Goal: Information Seeking & Learning: Learn about a topic

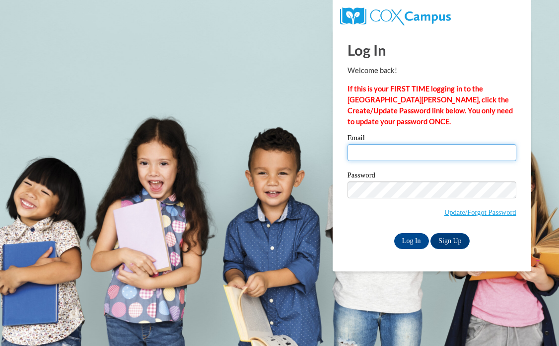
click at [383, 153] on input "Email" at bounding box center [432, 152] width 169 height 17
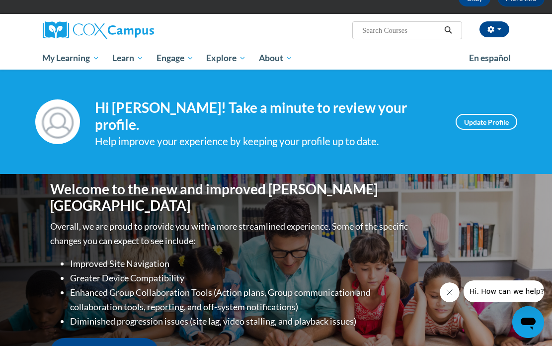
scroll to position [5, 0]
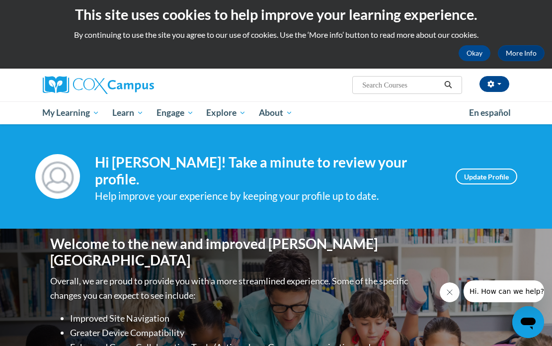
click at [405, 86] on input "Search..." at bounding box center [400, 85] width 79 height 12
type input "trauma"
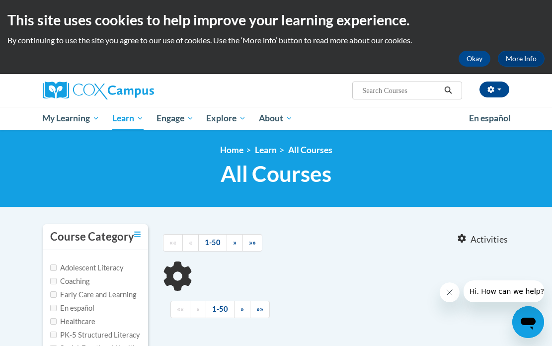
type input "trauma"
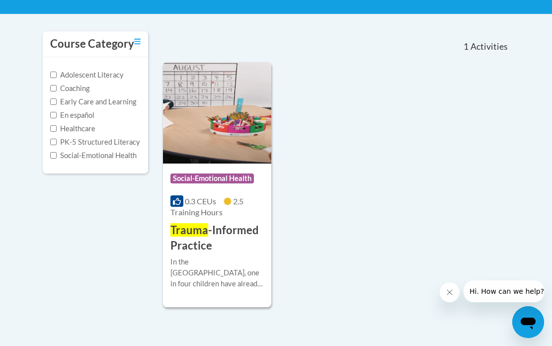
scroll to position [195, 0]
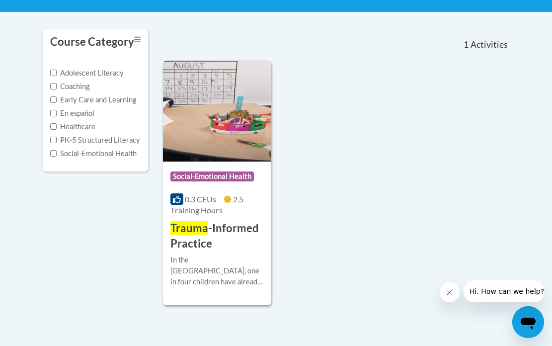
click at [236, 152] on img at bounding box center [217, 110] width 108 height 101
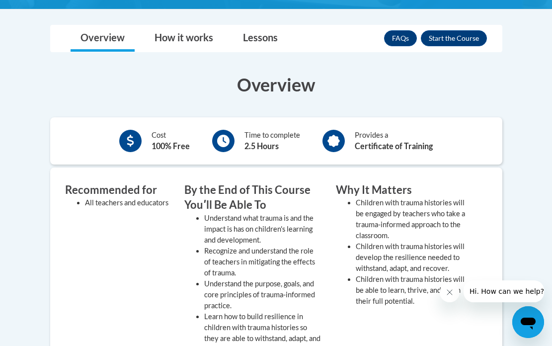
scroll to position [323, 0]
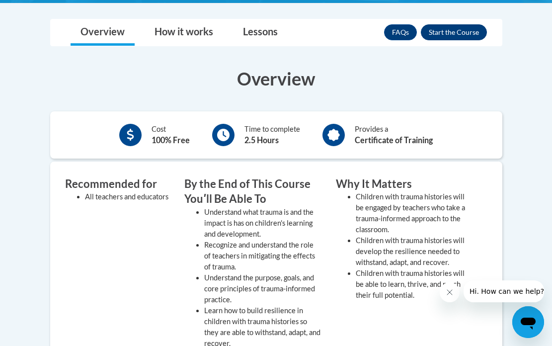
click at [446, 40] on button "Enroll" at bounding box center [454, 32] width 66 height 16
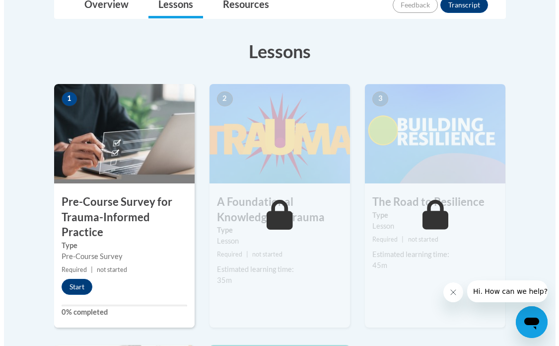
scroll to position [254, 0]
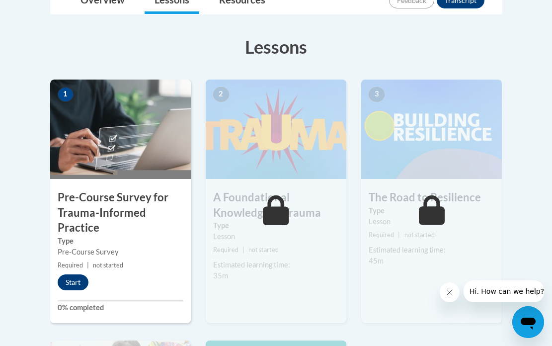
click at [74, 274] on button "Start" at bounding box center [73, 282] width 31 height 16
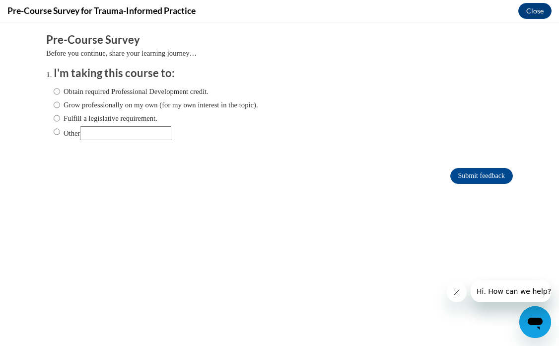
scroll to position [0, 0]
click at [138, 121] on label "Fulfill a legislative requirement." at bounding box center [106, 118] width 104 height 11
click at [60, 121] on input "Fulfill a legislative requirement." at bounding box center [57, 118] width 6 height 11
radio input "true"
click at [486, 179] on input "Submit feedback" at bounding box center [481, 176] width 63 height 16
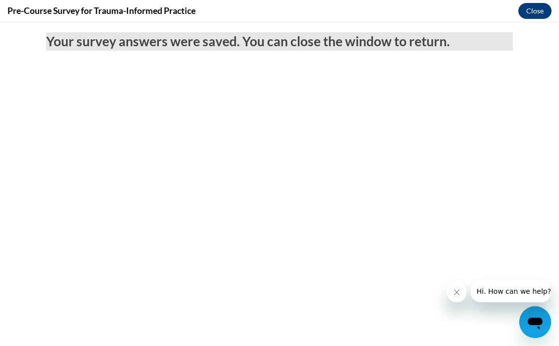
click at [531, 12] on button "Close" at bounding box center [534, 11] width 33 height 16
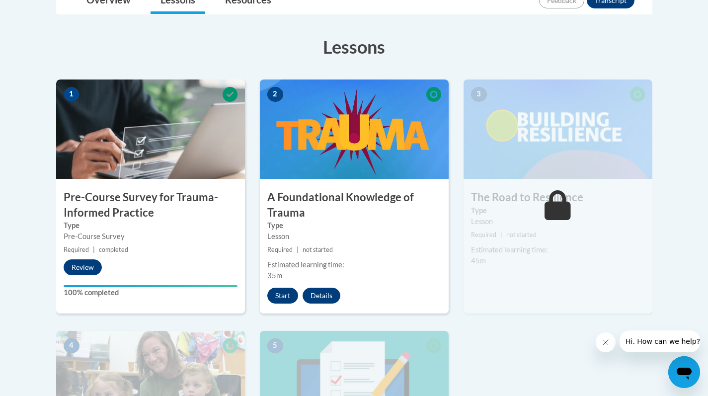
click at [274, 299] on button "Start" at bounding box center [282, 295] width 31 height 16
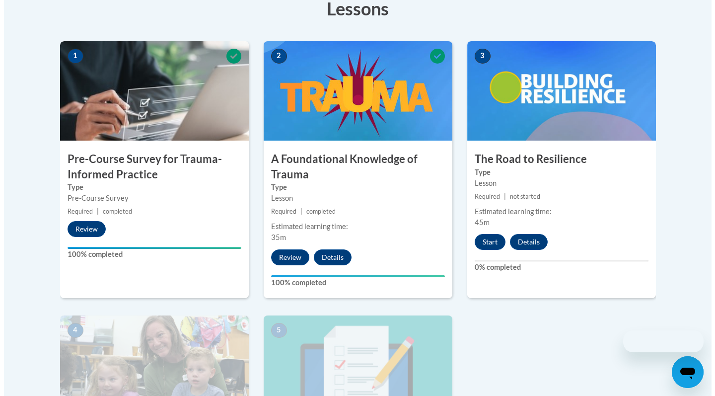
scroll to position [309, 0]
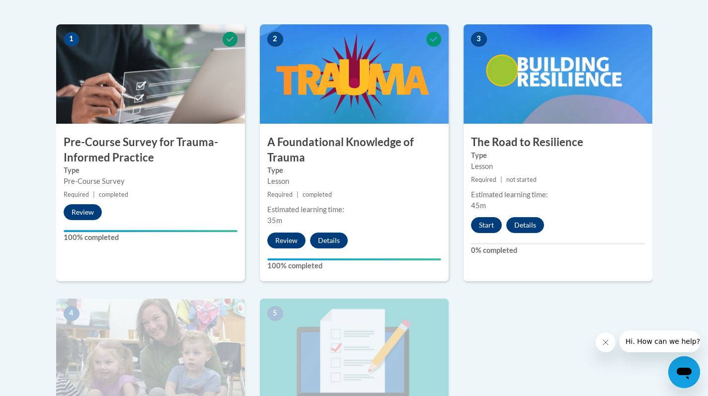
click at [489, 225] on button "Start" at bounding box center [486, 225] width 31 height 16
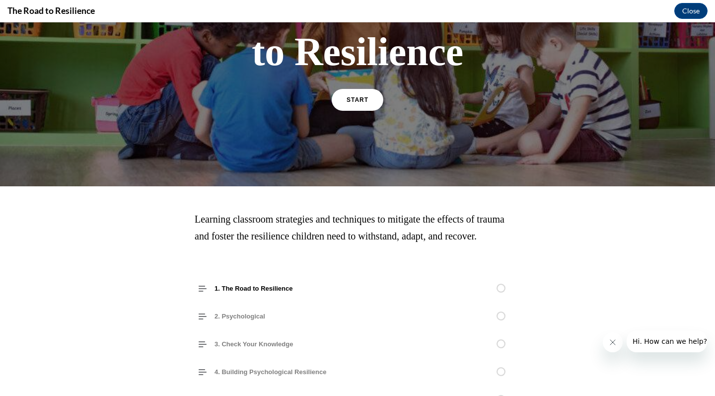
scroll to position [109, 0]
click at [362, 106] on link "START" at bounding box center [357, 99] width 54 height 23
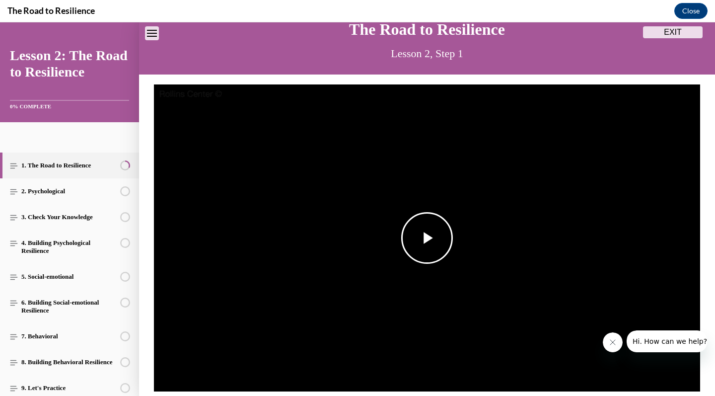
scroll to position [52, 0]
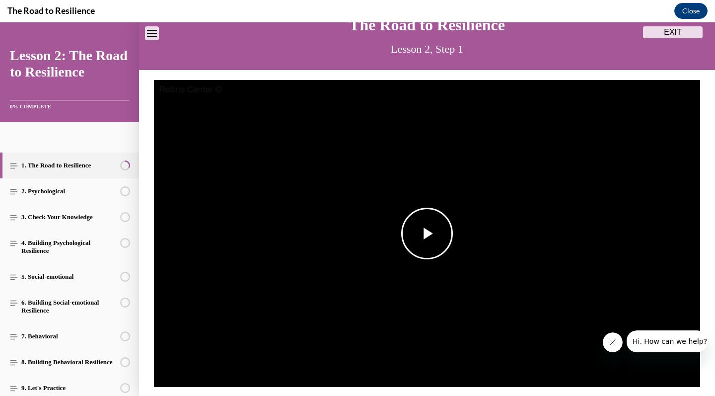
click at [427, 233] on span "Video player" at bounding box center [427, 233] width 0 height 0
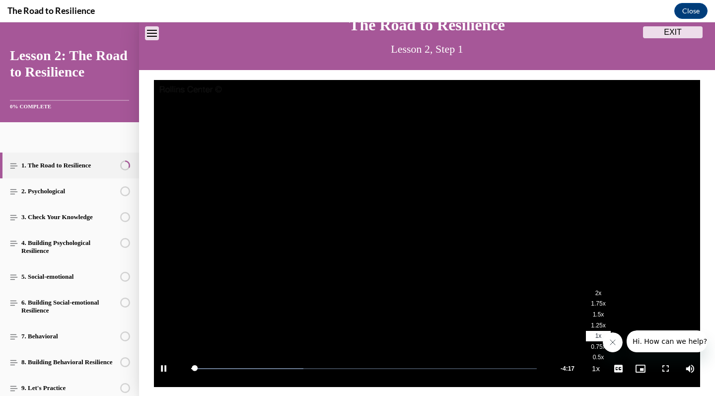
click at [595, 290] on li "2x" at bounding box center [598, 292] width 25 height 11
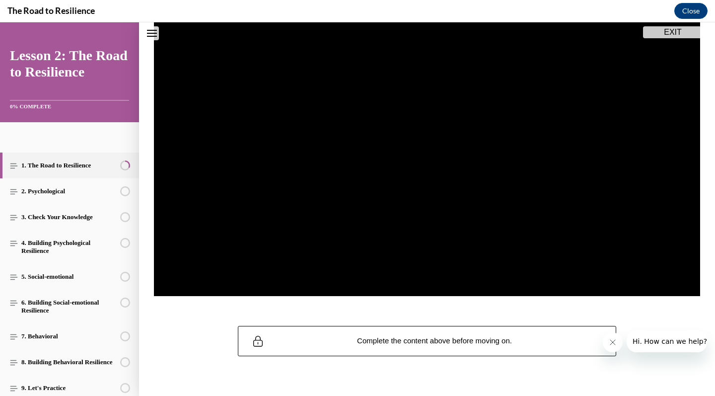
scroll to position [143, 0]
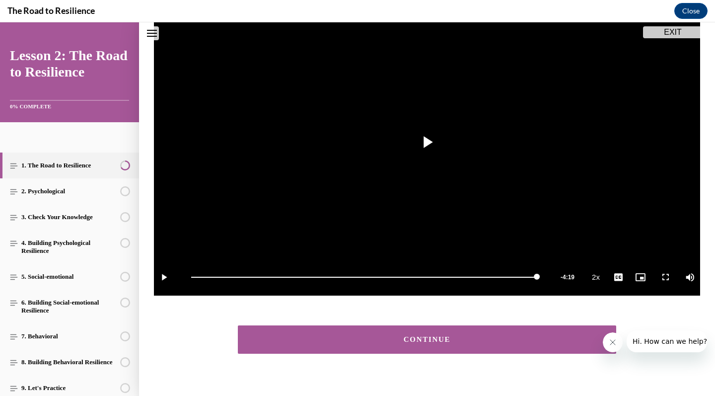
click at [551, 344] on button "CONTINUE" at bounding box center [427, 339] width 378 height 28
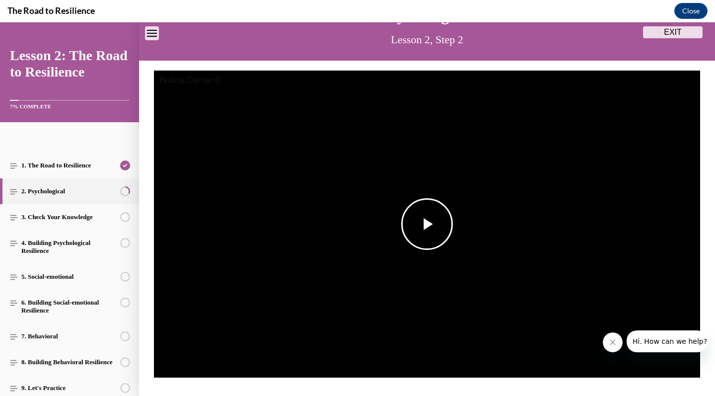
scroll to position [120, 0]
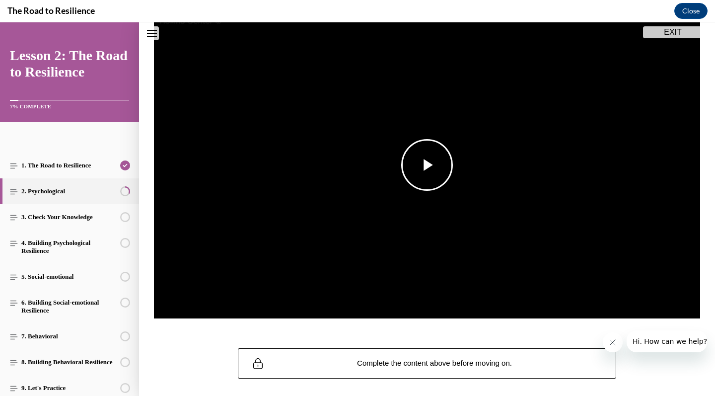
click at [427, 165] on span "Video player" at bounding box center [427, 165] width 0 height 0
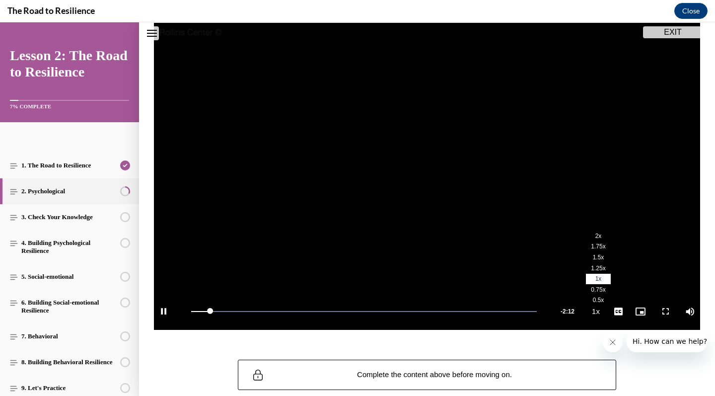
click at [595, 237] on span "2x" at bounding box center [598, 235] width 6 height 7
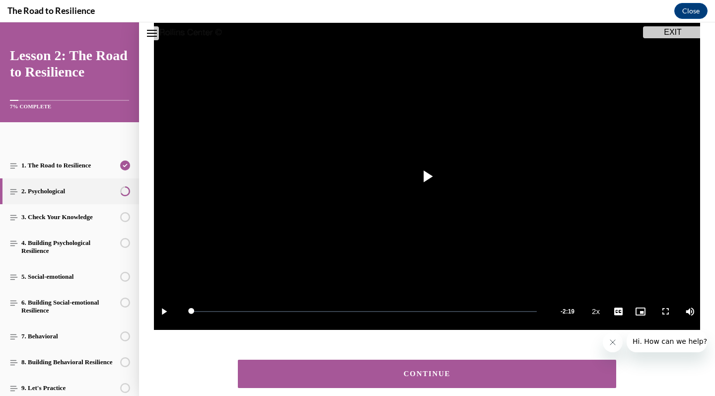
click at [546, 369] on button "CONTINUE" at bounding box center [427, 373] width 378 height 28
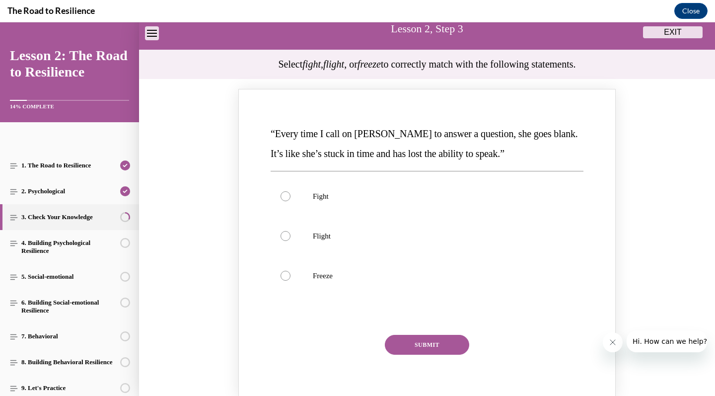
scroll to position [74, 0]
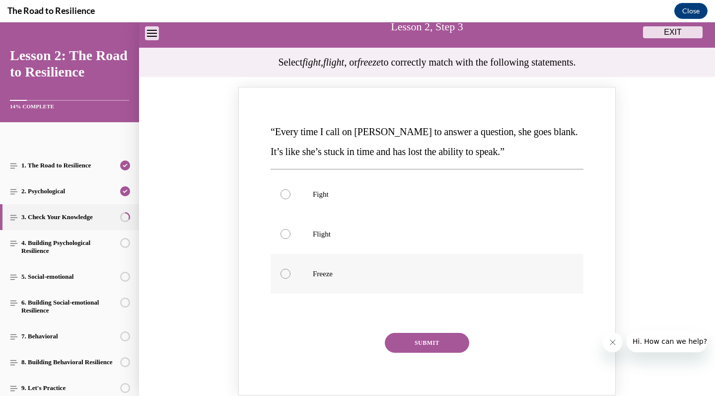
click at [438, 276] on p "Freeze" at bounding box center [436, 274] width 246 height 10
click at [290, 276] on input "Freeze" at bounding box center [286, 274] width 10 height 10
radio input "true"
click at [433, 337] on button "SUBMIT" at bounding box center [427, 343] width 84 height 20
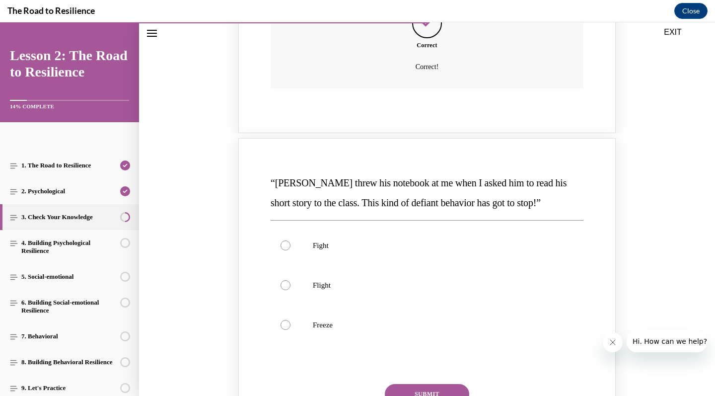
scroll to position [429, 0]
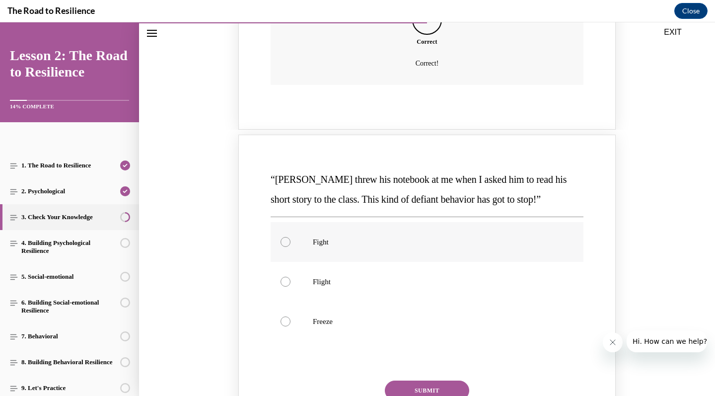
click at [414, 245] on label "Fight" at bounding box center [427, 242] width 313 height 40
click at [290, 245] on input "Fight" at bounding box center [286, 242] width 10 height 10
radio input "true"
click at [419, 383] on button "SUBMIT" at bounding box center [427, 390] width 84 height 20
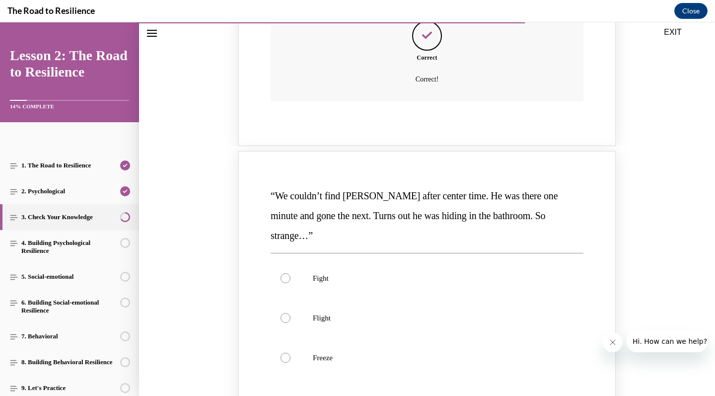
scroll to position [817, 0]
click at [388, 297] on label "Flight" at bounding box center [427, 317] width 313 height 40
click at [290, 312] on input "Flight" at bounding box center [286, 317] width 10 height 10
radio input "true"
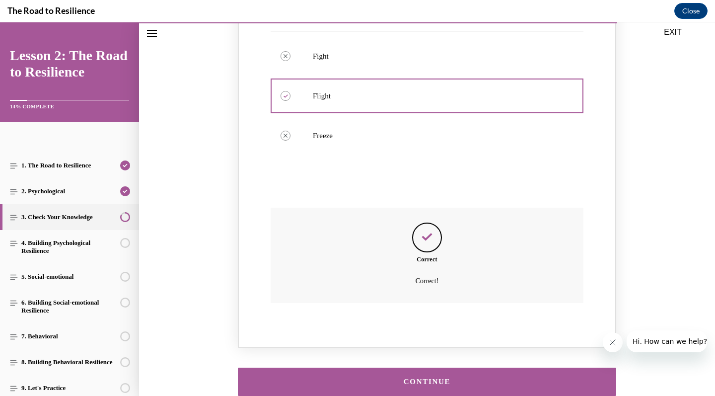
scroll to position [1038, 0]
click at [427, 378] on div "CONTINUE" at bounding box center [427, 381] width 348 height 7
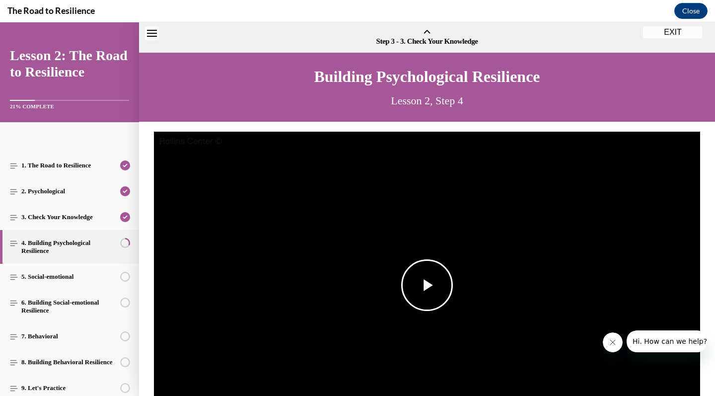
scroll to position [31, 0]
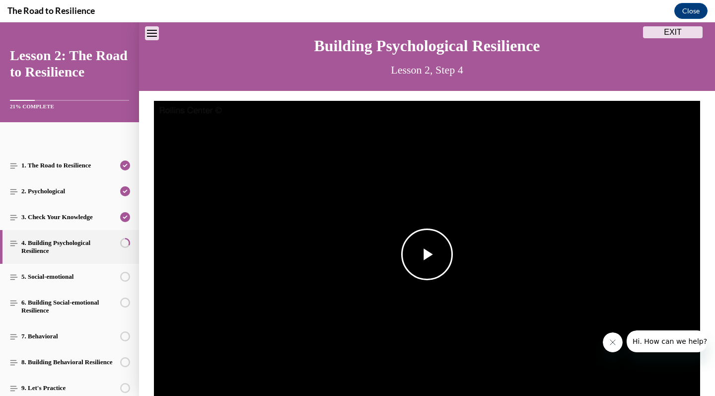
click at [427, 254] on span "Video player" at bounding box center [427, 254] width 0 height 0
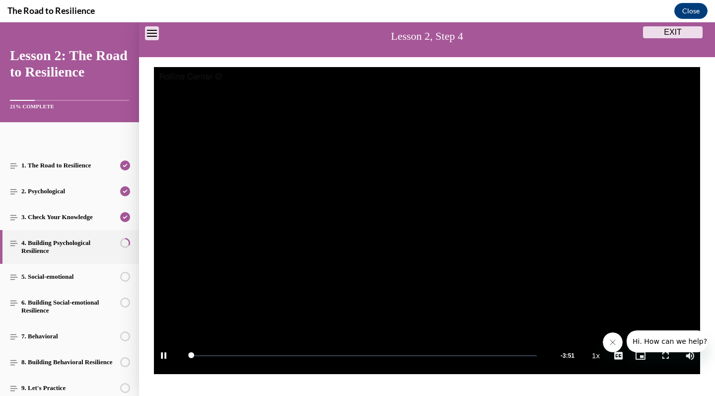
scroll to position [99, 0]
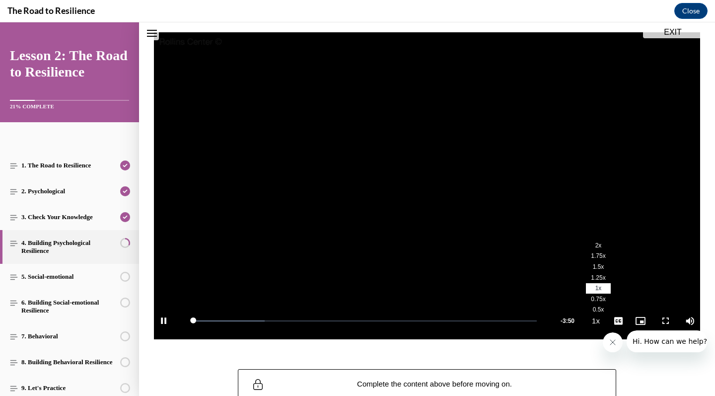
click at [595, 244] on span "2x" at bounding box center [598, 245] width 6 height 7
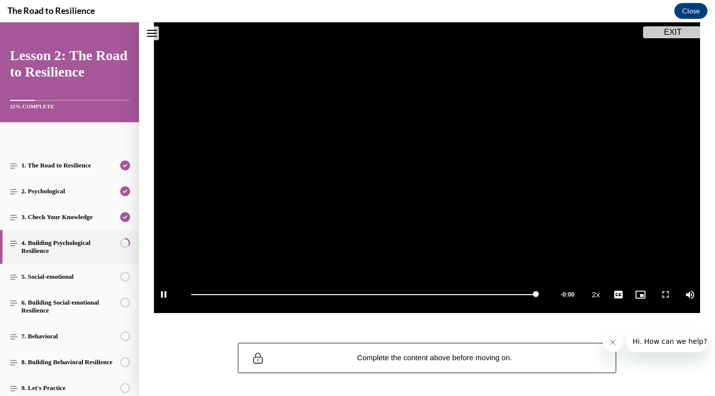
scroll to position [130, 0]
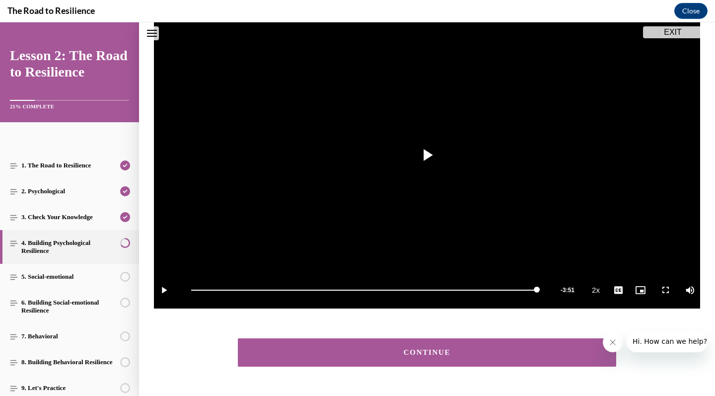
click at [533, 349] on div "CONTINUE" at bounding box center [427, 352] width 348 height 7
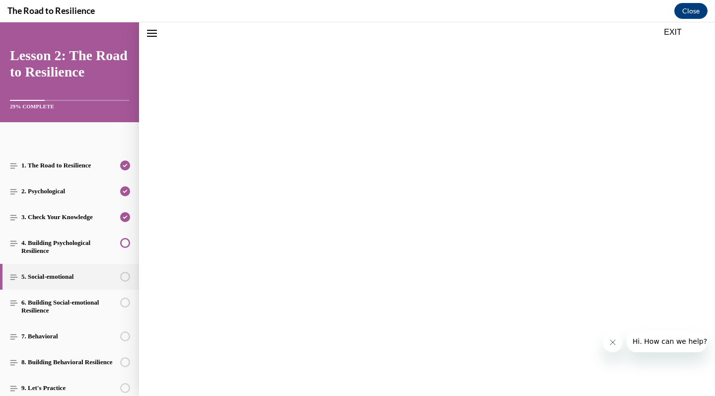
scroll to position [128, 0]
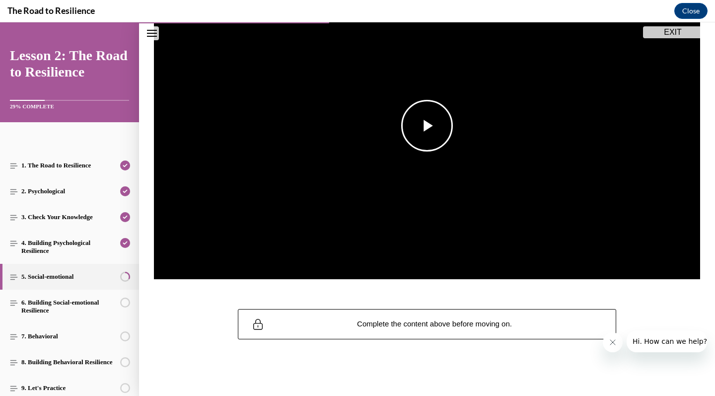
click at [427, 126] on span "Video player" at bounding box center [427, 126] width 0 height 0
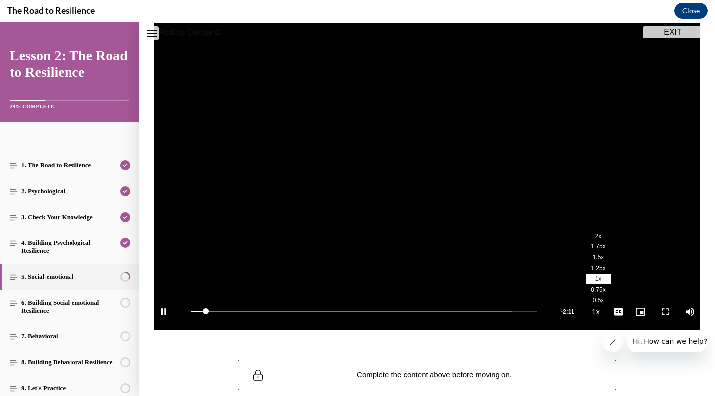
click at [598, 313] on button "Playback Rate 1x" at bounding box center [596, 310] width 20 height 37
click at [595, 234] on span "2x" at bounding box center [598, 235] width 6 height 7
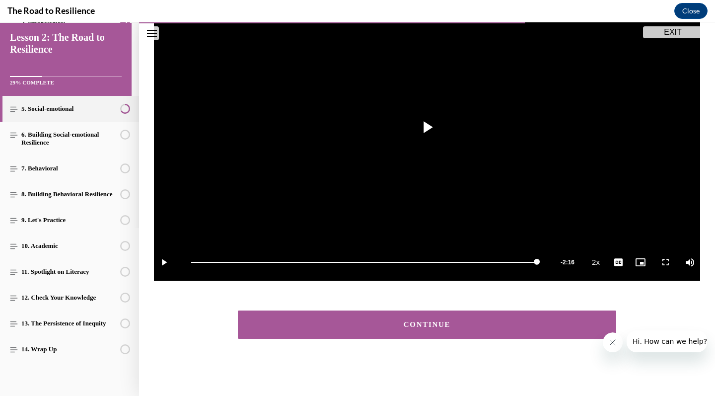
scroll to position [158, 0]
click at [470, 321] on div "CONTINUE" at bounding box center [427, 324] width 348 height 7
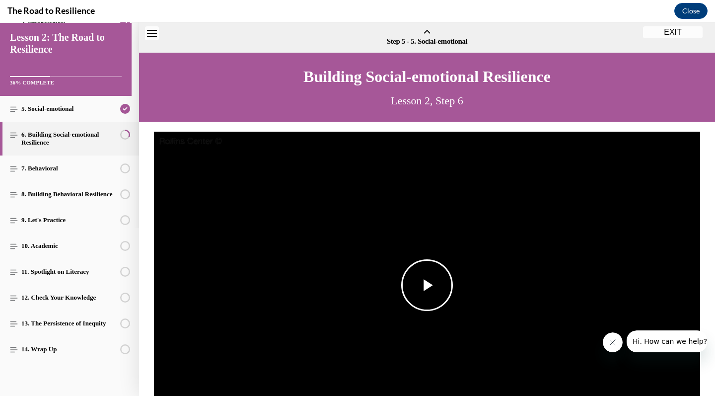
scroll to position [31, 0]
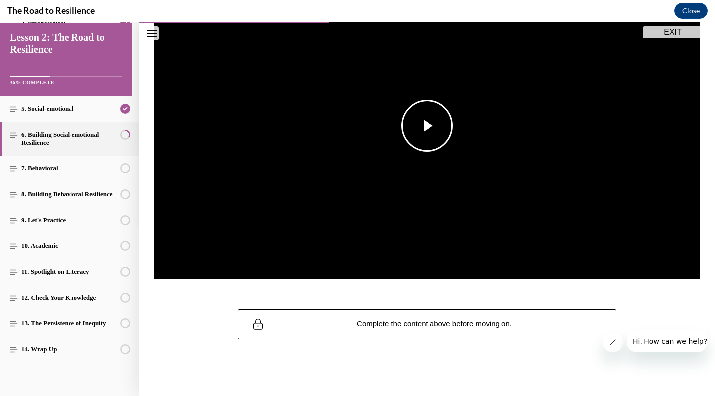
click at [429, 155] on img "Video player" at bounding box center [427, 125] width 546 height 307
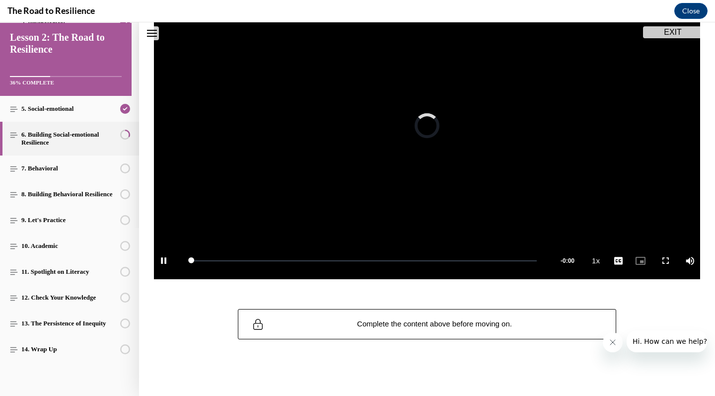
scroll to position [109, 0]
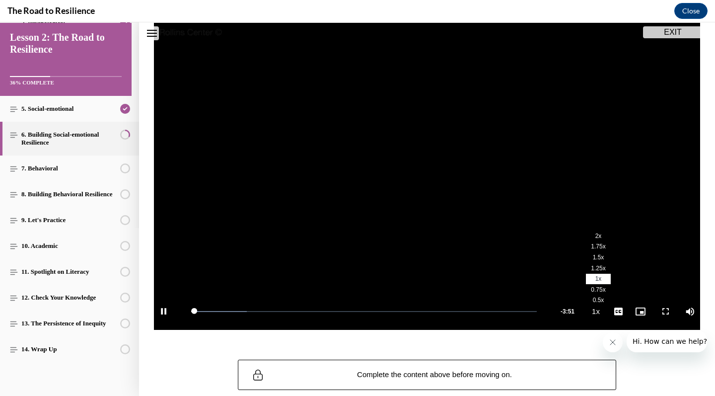
click at [595, 234] on span "2x" at bounding box center [598, 235] width 6 height 7
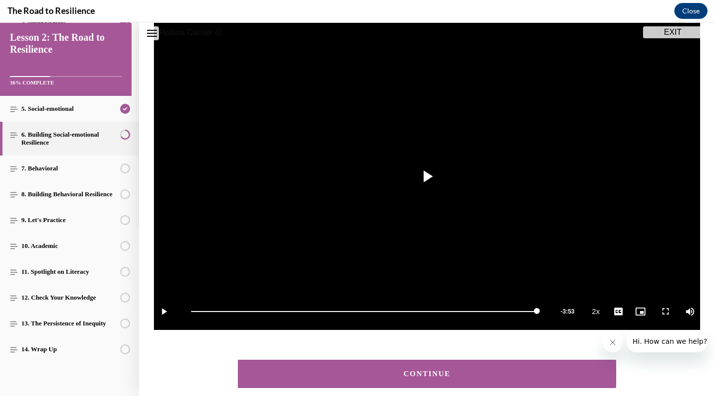
click at [546, 367] on button "CONTINUE" at bounding box center [427, 373] width 378 height 28
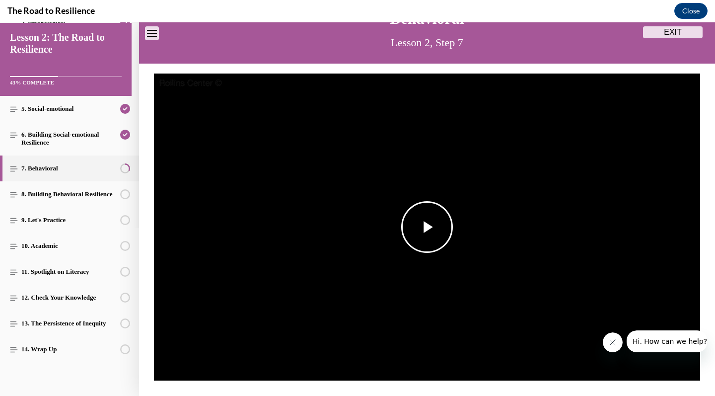
scroll to position [60, 0]
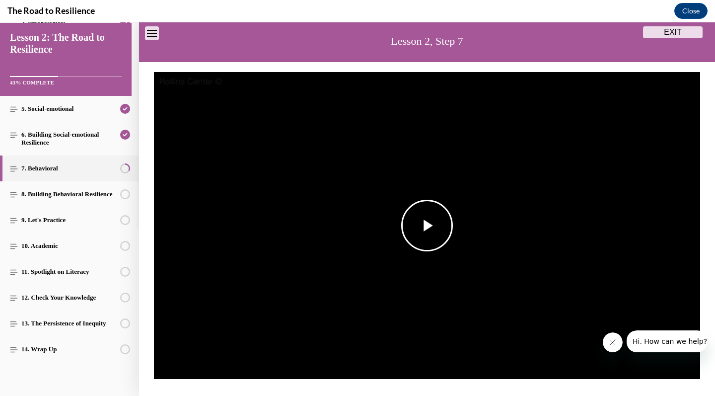
click at [427, 225] on span "Video player" at bounding box center [427, 225] width 0 height 0
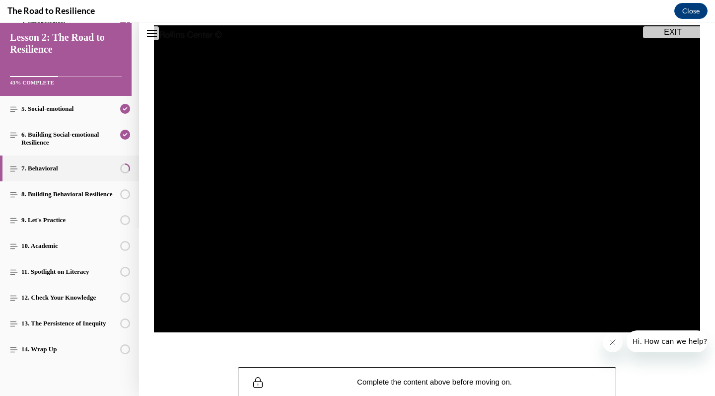
scroll to position [109, 0]
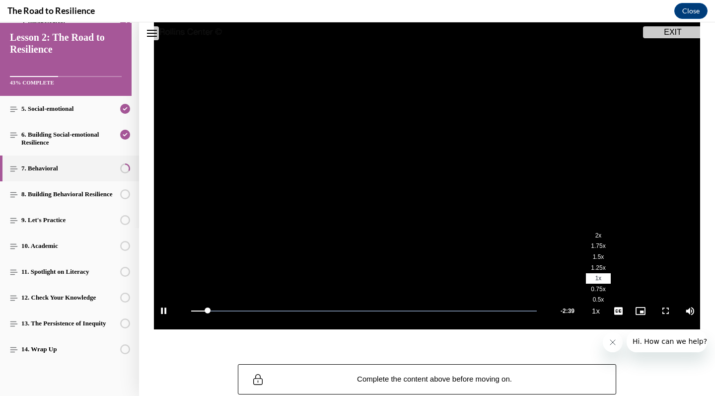
click at [595, 232] on span "2x" at bounding box center [598, 235] width 6 height 7
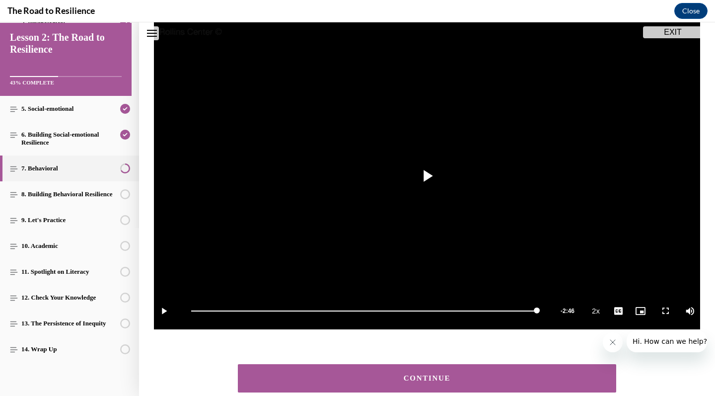
click at [445, 382] on button "CONTINUE" at bounding box center [427, 378] width 378 height 28
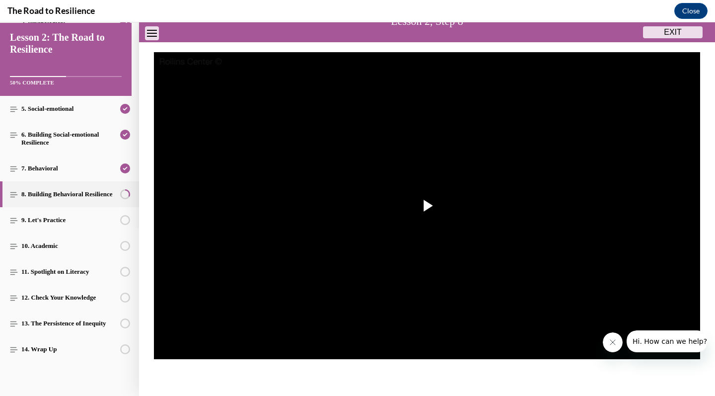
scroll to position [81, 0]
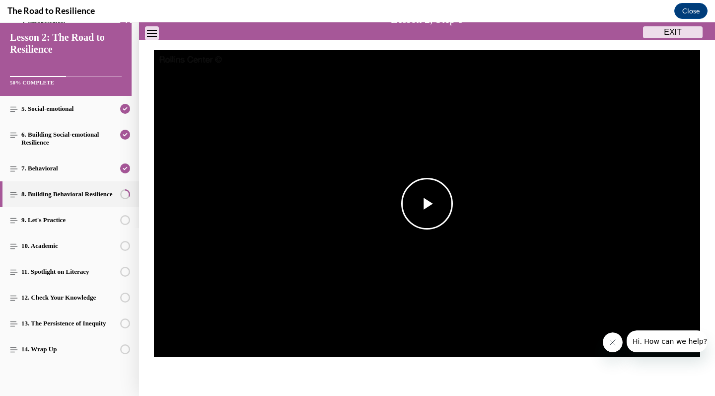
click at [427, 204] on span "Video player" at bounding box center [427, 204] width 0 height 0
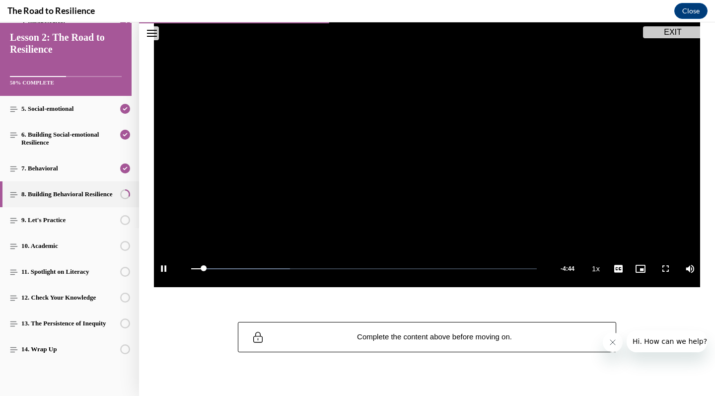
scroll to position [153, 0]
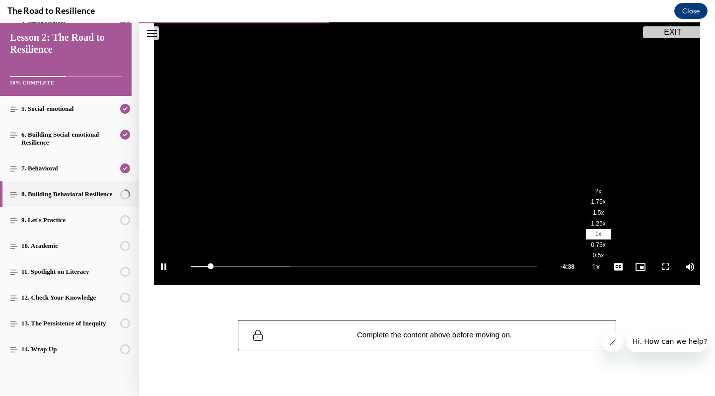
click at [595, 192] on span "2x" at bounding box center [598, 191] width 6 height 7
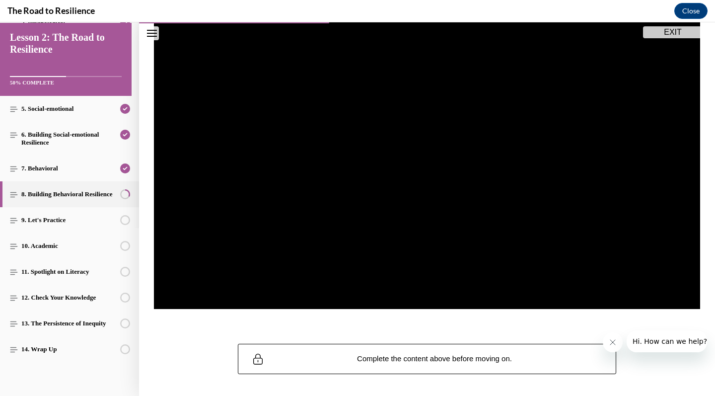
scroll to position [147, 0]
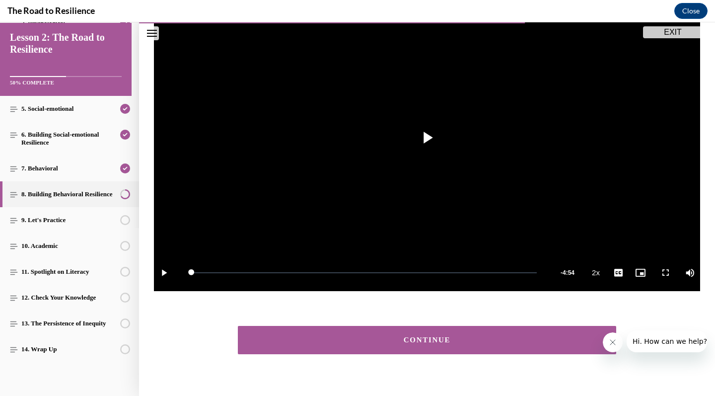
click at [557, 323] on div "CONTINUE" at bounding box center [427, 340] width 576 height 58
click at [551, 330] on button "CONTINUE" at bounding box center [427, 340] width 378 height 28
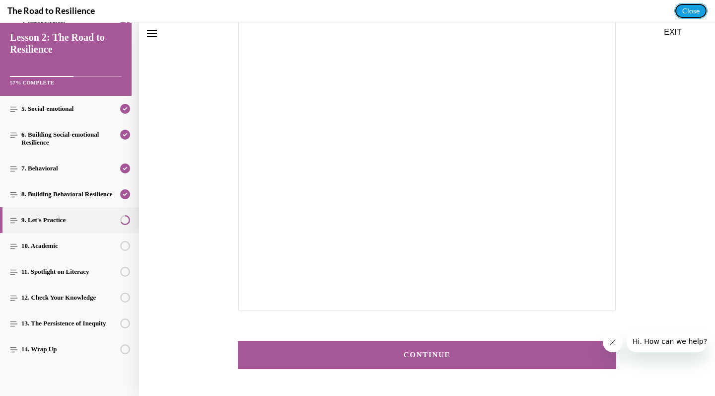
scroll to position [129, 0]
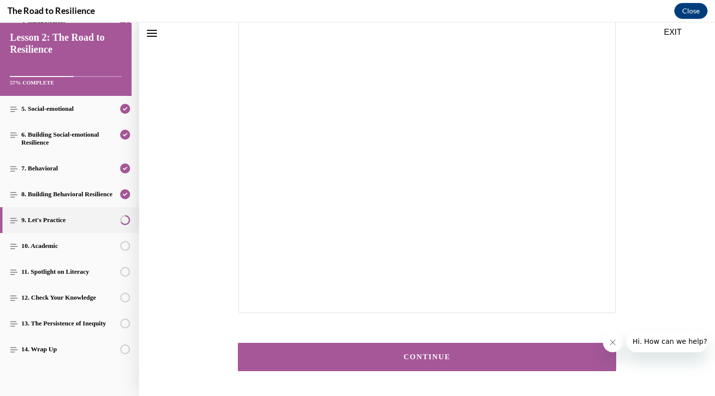
click at [451, 349] on button "CONTINUE" at bounding box center [427, 357] width 378 height 28
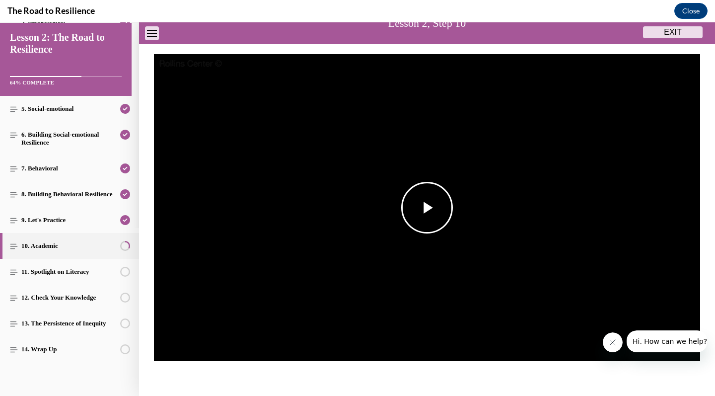
scroll to position [85, 0]
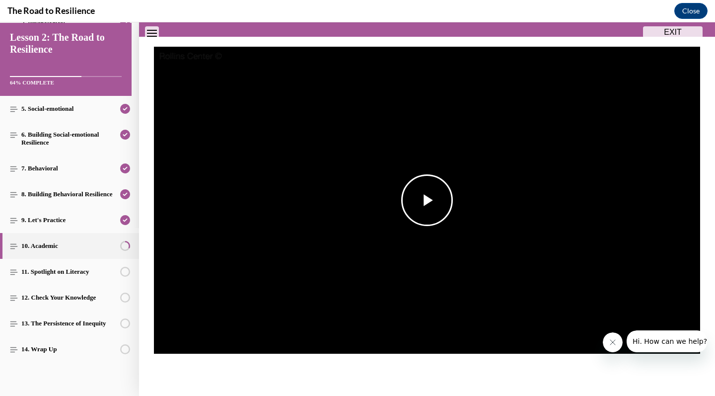
click at [427, 200] on span "Video player" at bounding box center [427, 200] width 0 height 0
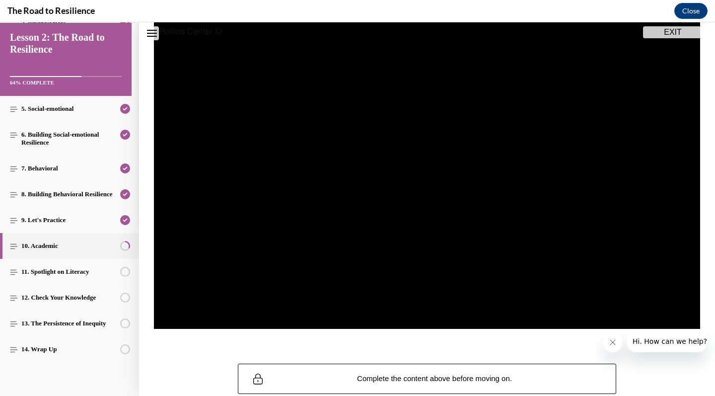
scroll to position [111, 0]
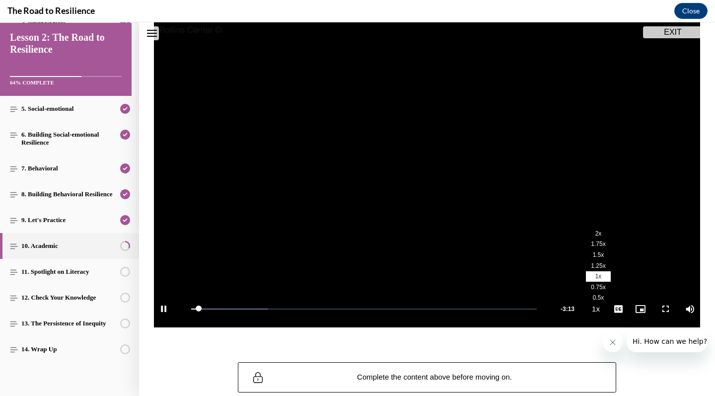
click at [595, 233] on span "2x" at bounding box center [598, 233] width 6 height 7
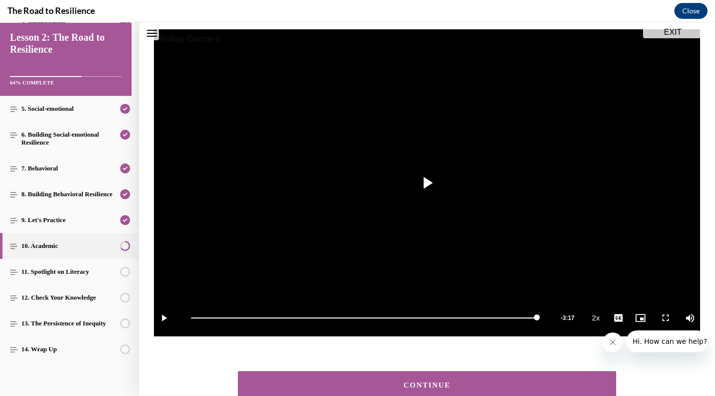
scroll to position [0, 0]
click at [550, 373] on button "CONTINUE" at bounding box center [427, 385] width 378 height 28
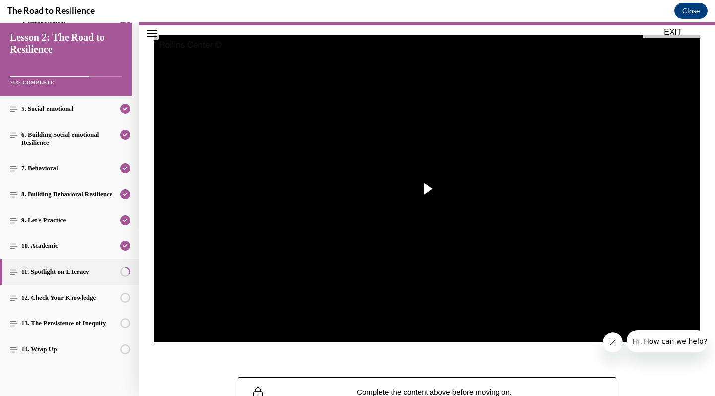
scroll to position [104, 0]
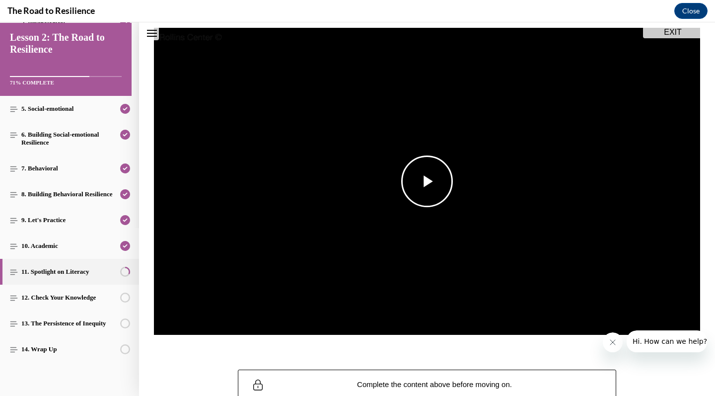
click at [427, 181] on span "Video player" at bounding box center [427, 181] width 0 height 0
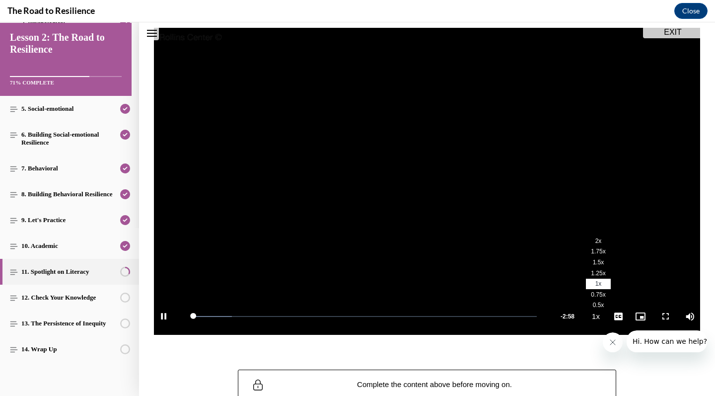
click at [595, 241] on li "2x" at bounding box center [598, 240] width 25 height 11
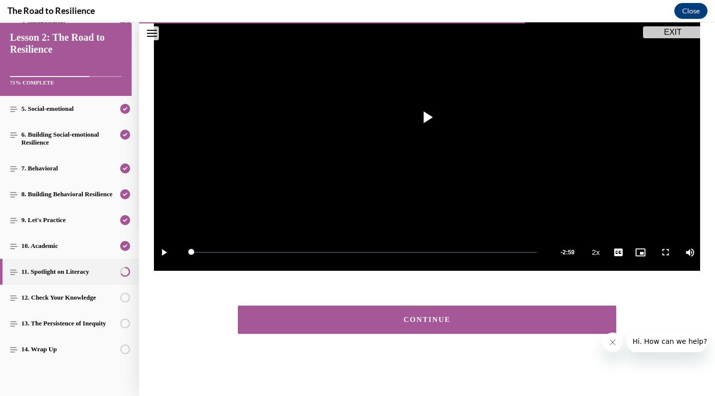
scroll to position [168, 0]
click at [430, 317] on div "CONTINUE" at bounding box center [427, 319] width 348 height 7
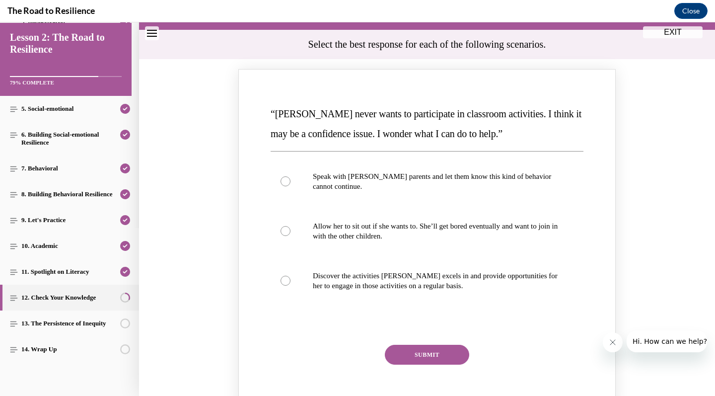
scroll to position [96, 0]
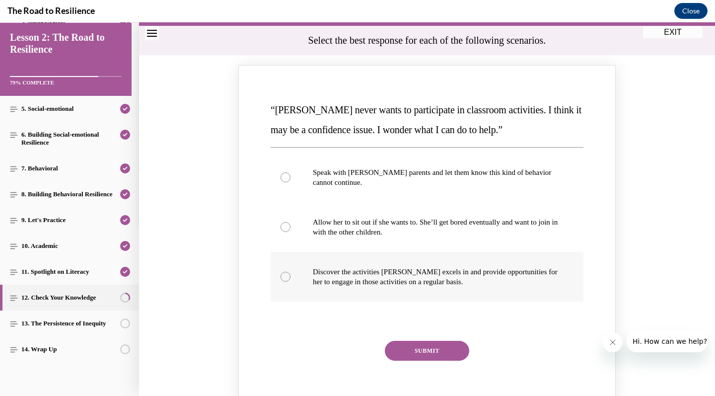
click at [437, 273] on p "Discover the activities [PERSON_NAME] excels in and provide opportunities for h…" at bounding box center [436, 277] width 246 height 20
click at [290, 273] on input "Discover the activities [PERSON_NAME] excels in and provide opportunities for h…" at bounding box center [286, 277] width 10 height 10
radio input "true"
click at [427, 345] on button "SUBMIT" at bounding box center [427, 351] width 84 height 20
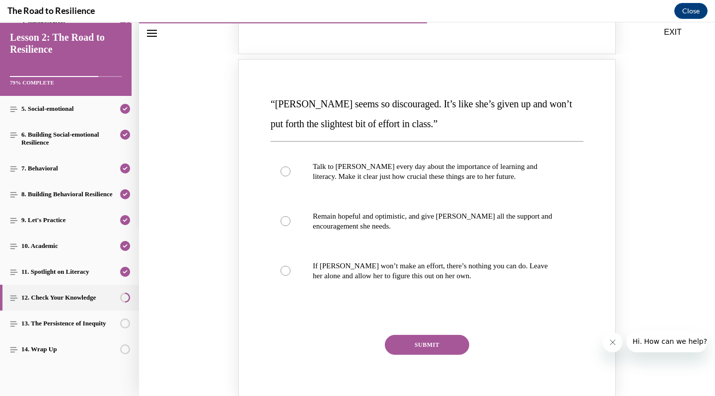
scroll to position [535, 0]
click at [465, 214] on p "Remain hopeful and optimistic, and give [PERSON_NAME] all the support and encou…" at bounding box center [436, 221] width 246 height 20
click at [290, 215] on input "Remain hopeful and optimistic, and give [PERSON_NAME] all the support and encou…" at bounding box center [286, 220] width 10 height 10
radio input "true"
click at [415, 334] on button "SUBMIT" at bounding box center [427, 344] width 84 height 20
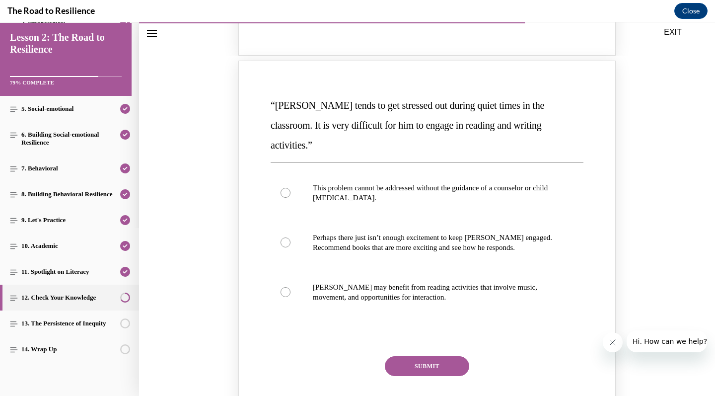
scroll to position [972, 0]
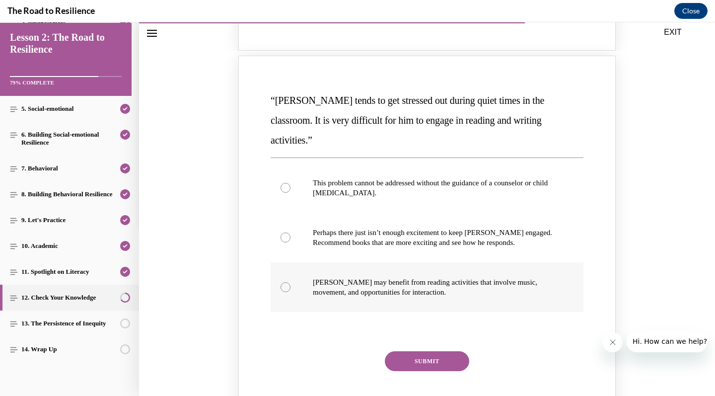
click at [426, 277] on p "[PERSON_NAME] may benefit from reading activities that involve music, movement,…" at bounding box center [436, 287] width 246 height 20
click at [290, 282] on input "[PERSON_NAME] may benefit from reading activities that involve music, movement,…" at bounding box center [286, 287] width 10 height 10
radio input "true"
click at [409, 351] on button "SUBMIT" at bounding box center [427, 361] width 84 height 20
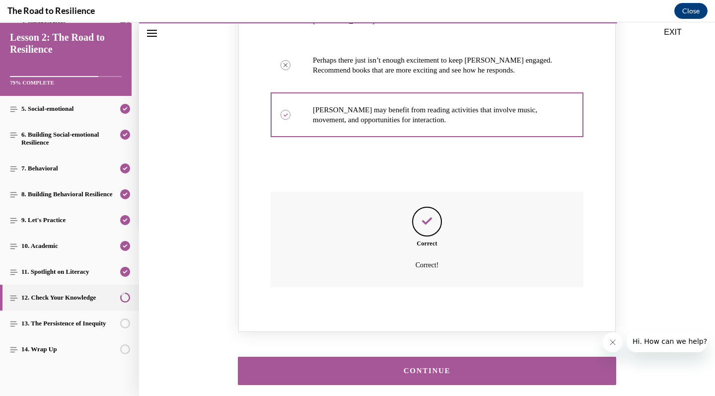
scroll to position [1137, 0]
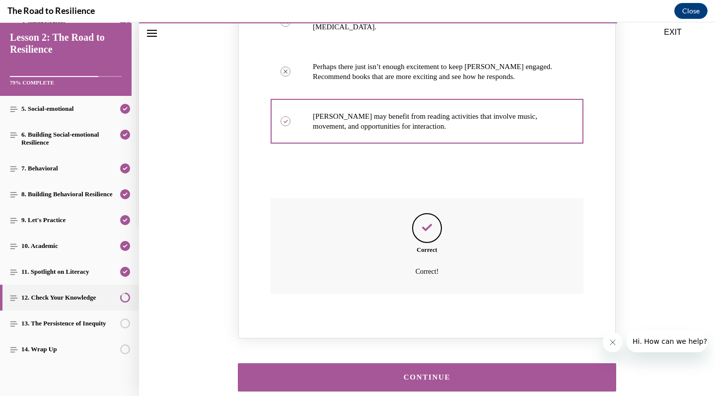
click at [408, 373] on div "CONTINUE" at bounding box center [427, 376] width 348 height 7
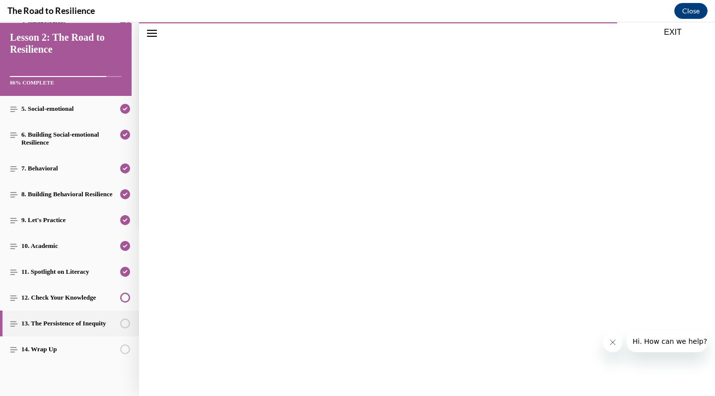
scroll to position [1107, 0]
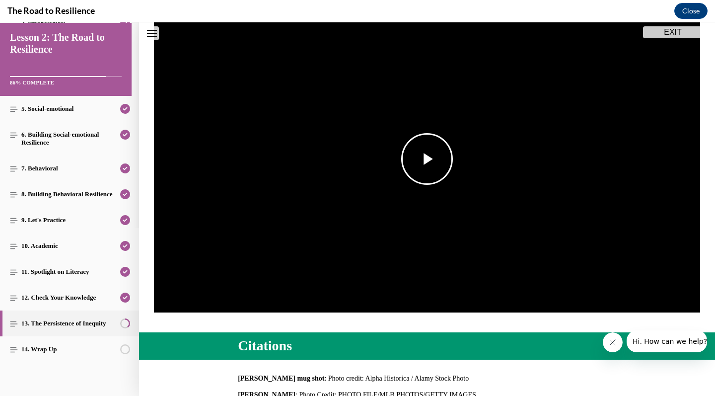
click at [414, 184] on img "Video player" at bounding box center [427, 158] width 546 height 307
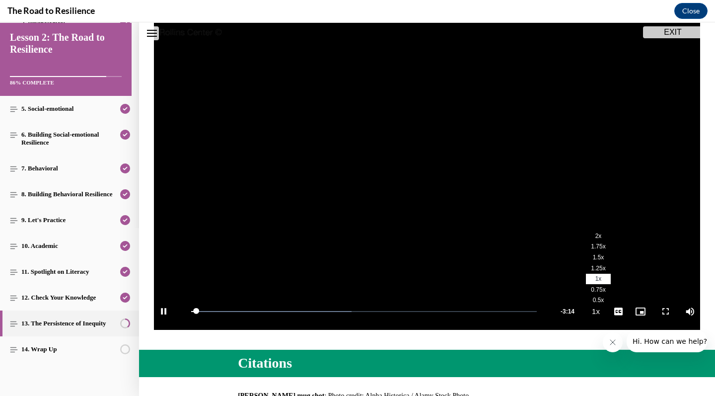
click at [595, 235] on span "2x" at bounding box center [598, 235] width 6 height 7
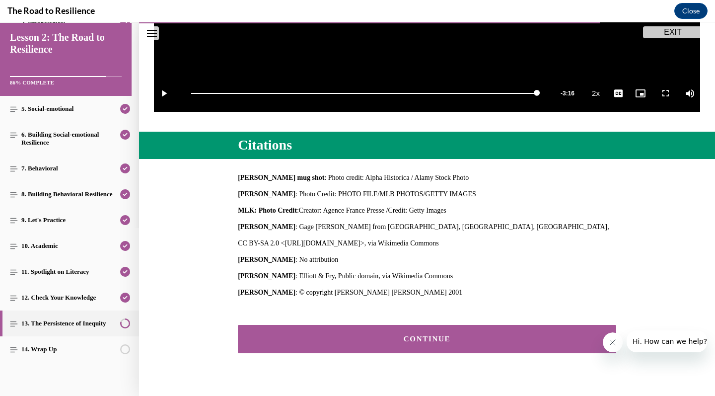
scroll to position [339, 0]
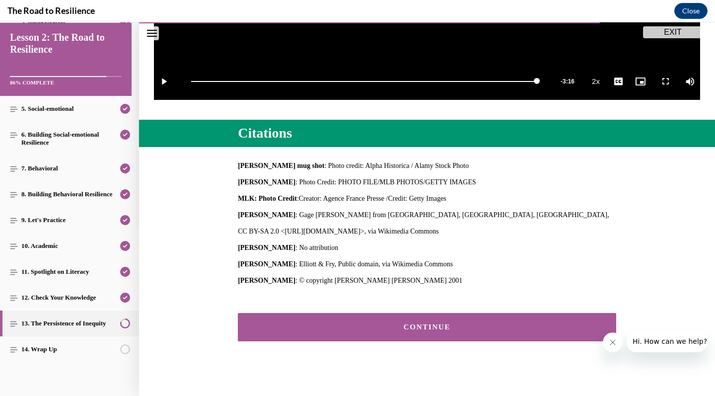
click at [454, 319] on button "CONTINUE" at bounding box center [427, 327] width 378 height 28
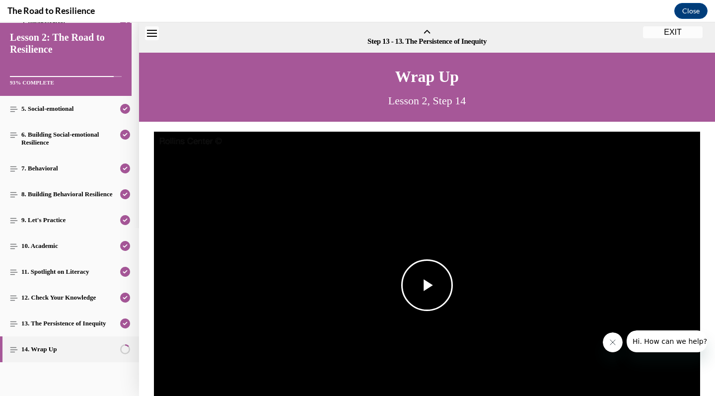
scroll to position [31, 0]
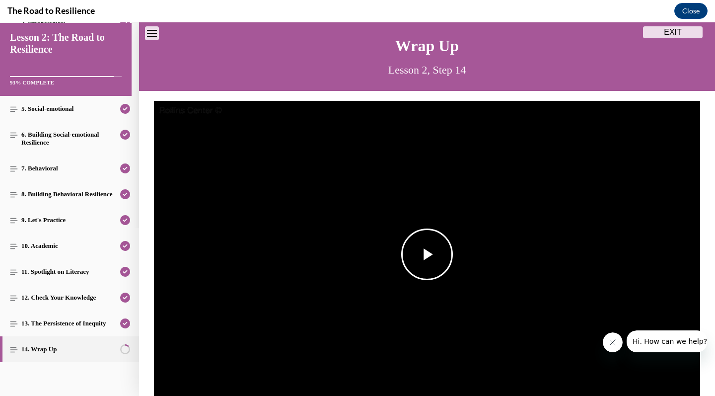
click at [427, 254] on span "Video player" at bounding box center [427, 254] width 0 height 0
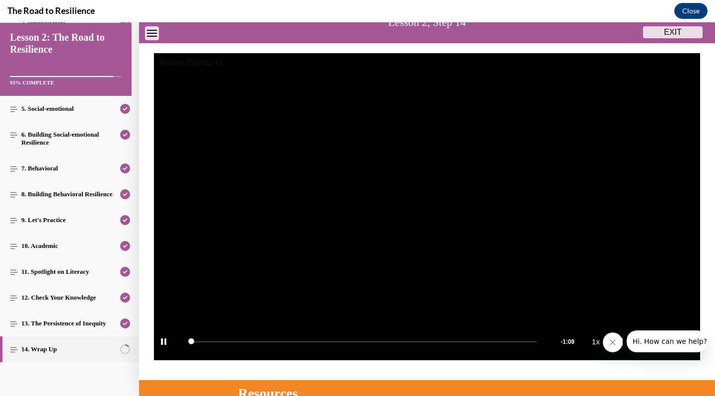
scroll to position [81, 0]
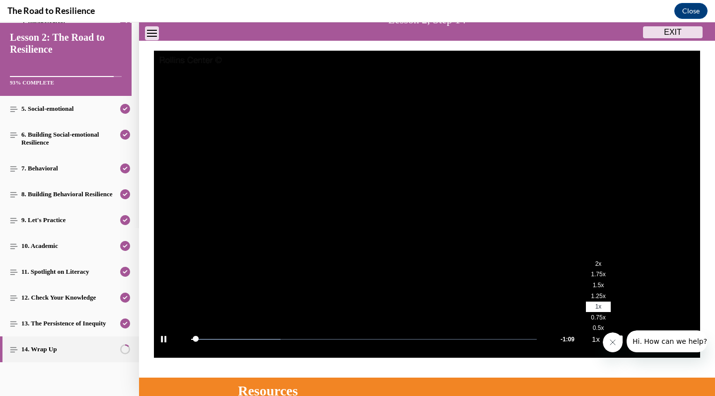
click at [595, 261] on span "2x" at bounding box center [598, 263] width 6 height 7
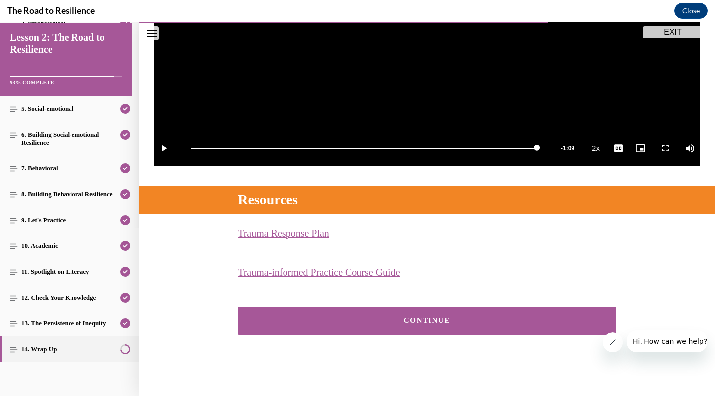
click at [523, 312] on button "CONTINUE" at bounding box center [427, 320] width 378 height 28
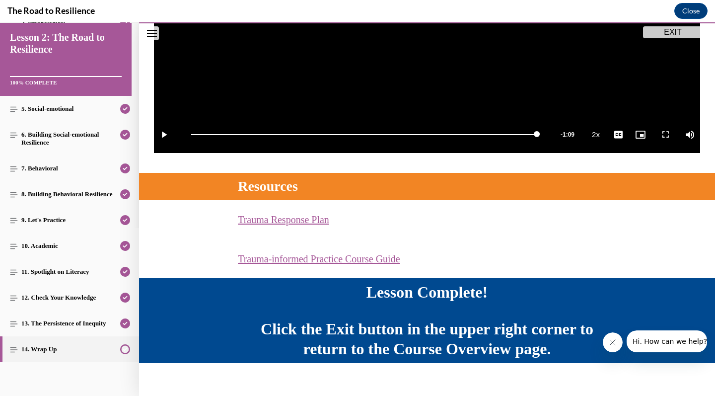
scroll to position [298, 0]
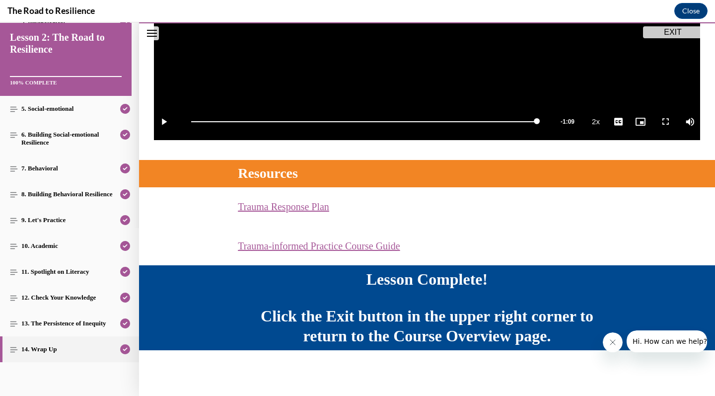
click at [669, 37] on button "EXIT" at bounding box center [673, 32] width 60 height 12
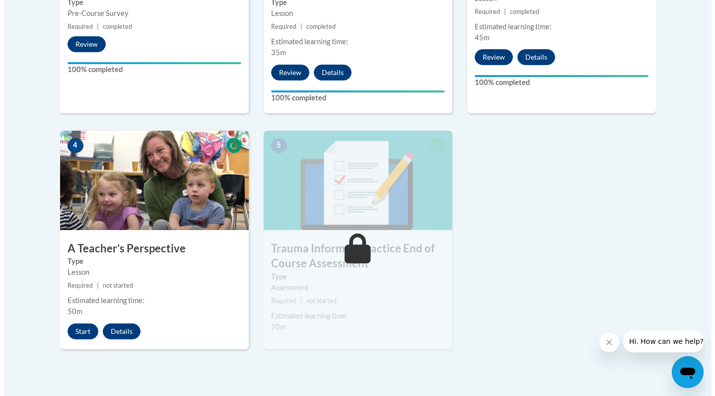
scroll to position [481, 0]
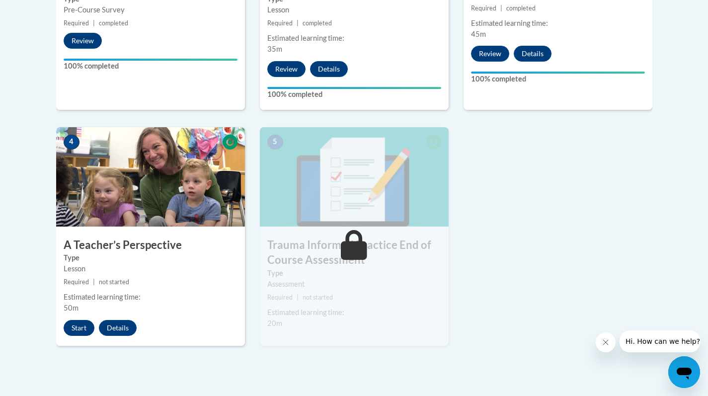
click at [81, 327] on button "Start" at bounding box center [79, 328] width 31 height 16
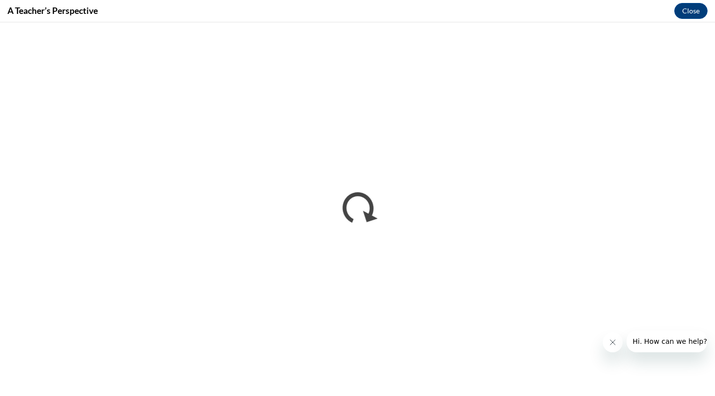
scroll to position [0, 0]
